Goal: Transaction & Acquisition: Obtain resource

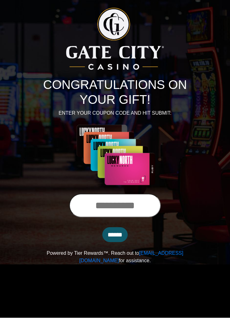
click at [124, 207] on input "text" at bounding box center [115, 206] width 92 height 24
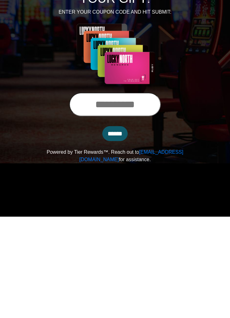
type input "*"
type input "**********"
click at [120, 227] on input "******" at bounding box center [114, 234] width 25 height 15
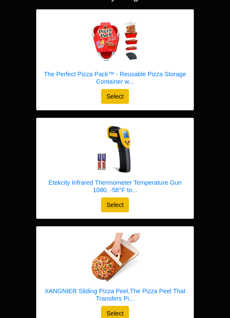
scroll to position [95, 0]
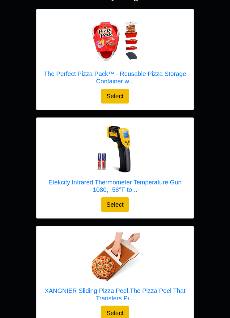
click at [124, 150] on img at bounding box center [115, 149] width 50 height 50
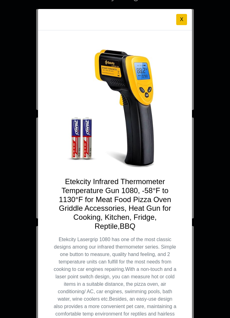
scroll to position [0, 0]
click at [185, 16] on button "X" at bounding box center [181, 19] width 11 height 11
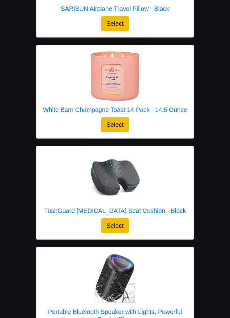
scroll to position [811, 0]
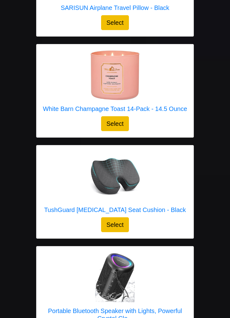
click at [119, 222] on button "Select" at bounding box center [115, 224] width 28 height 15
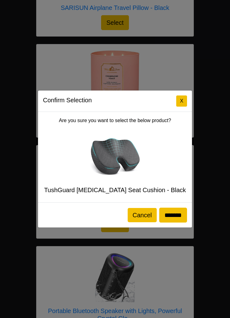
click at [139, 222] on button "Cancel" at bounding box center [142, 215] width 29 height 14
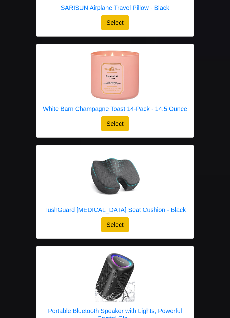
click at [166, 174] on div at bounding box center [115, 176] width 142 height 50
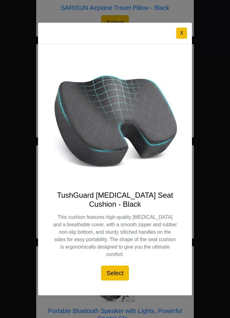
click at [184, 39] on button "X" at bounding box center [181, 33] width 11 height 11
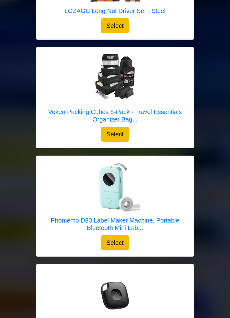
scroll to position [1632, 0]
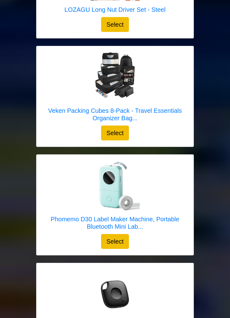
click at [171, 180] on div at bounding box center [115, 186] width 145 height 50
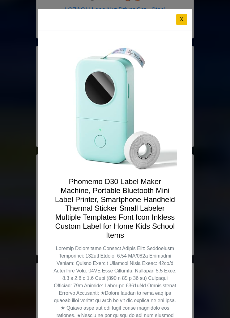
scroll to position [0, 0]
click at [181, 18] on button "X" at bounding box center [181, 19] width 11 height 11
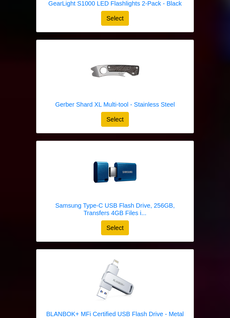
scroll to position [2785, 0]
